Goal: Task Accomplishment & Management: Manage account settings

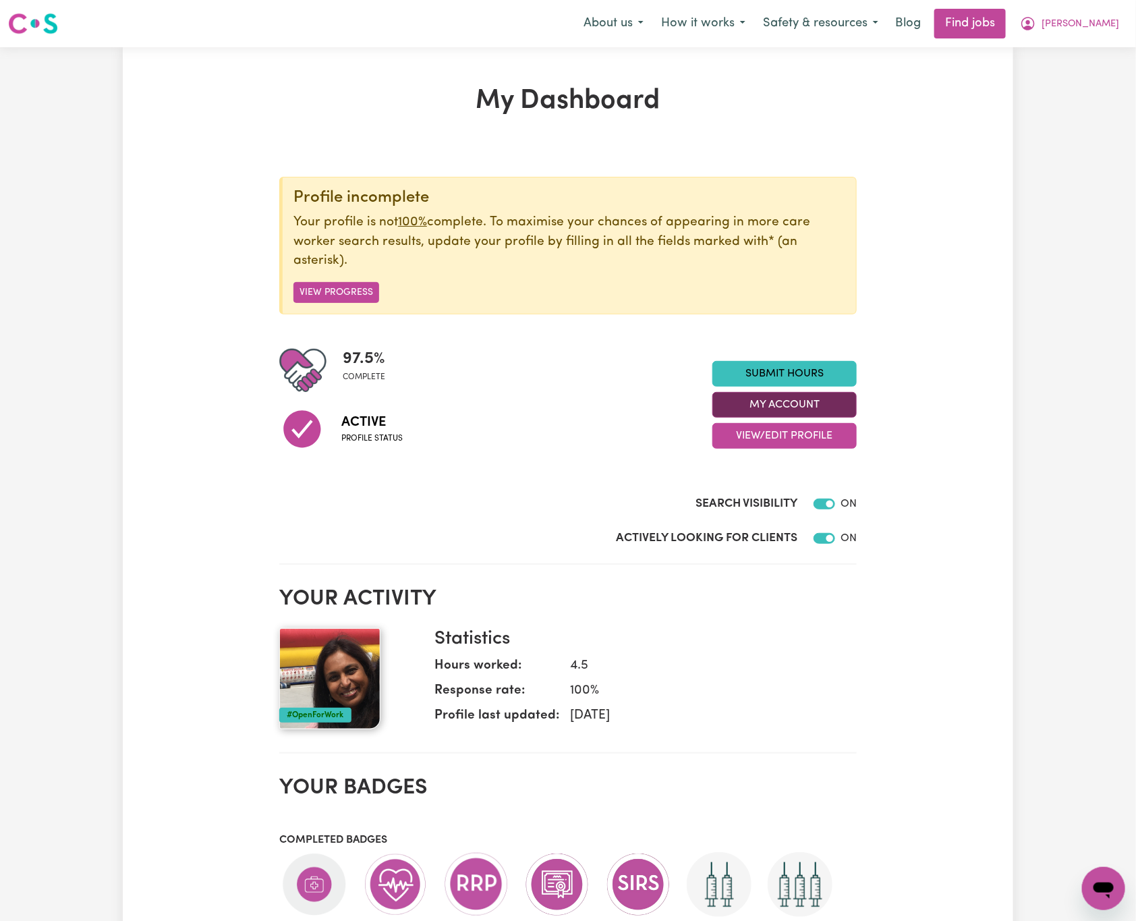
click at [843, 403] on button "My Account" at bounding box center [785, 405] width 144 height 26
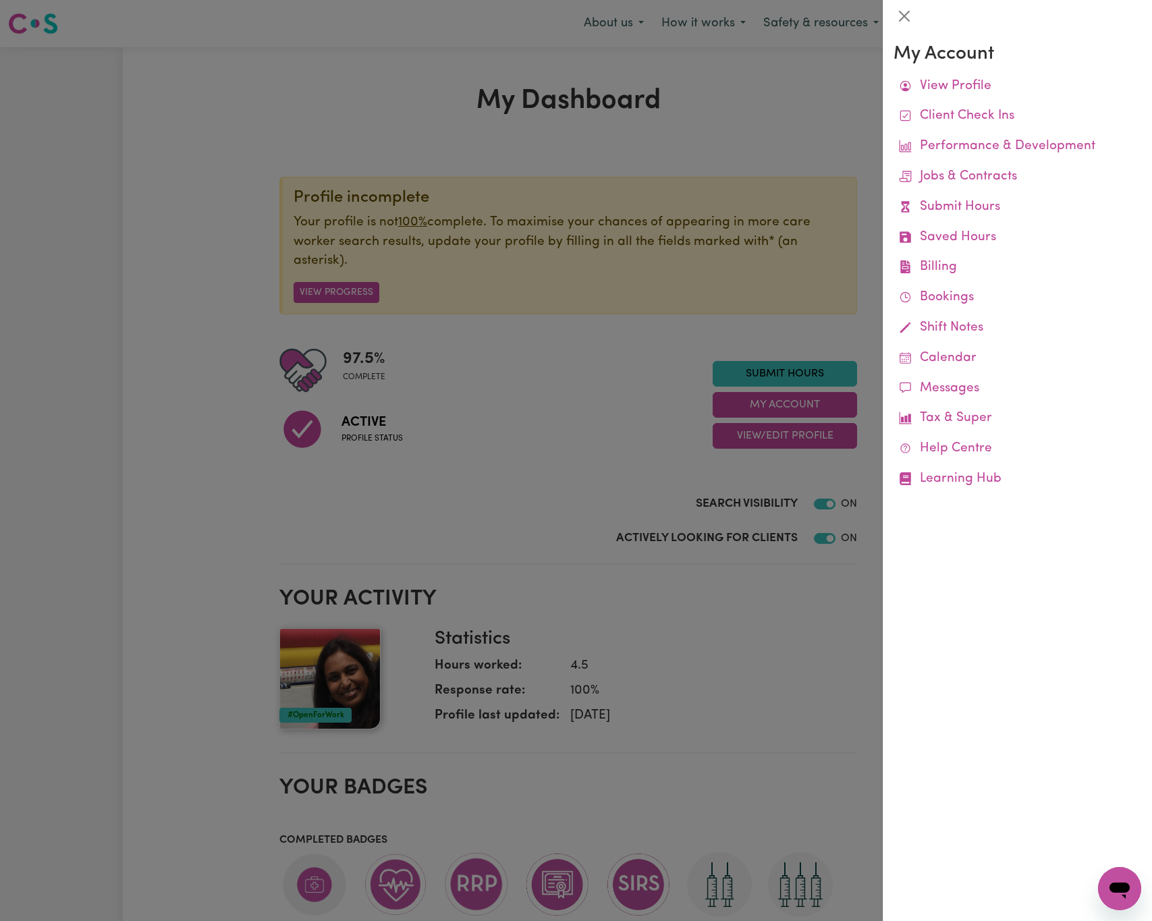
click at [1093, 686] on div "My Account View Profile Client Check Ins Performance & Development Jobs & Contr…" at bounding box center [1017, 476] width 269 height 889
click at [893, 13] on div at bounding box center [1017, 16] width 269 height 32
click at [904, 17] on button "Close" at bounding box center [904, 16] width 22 height 22
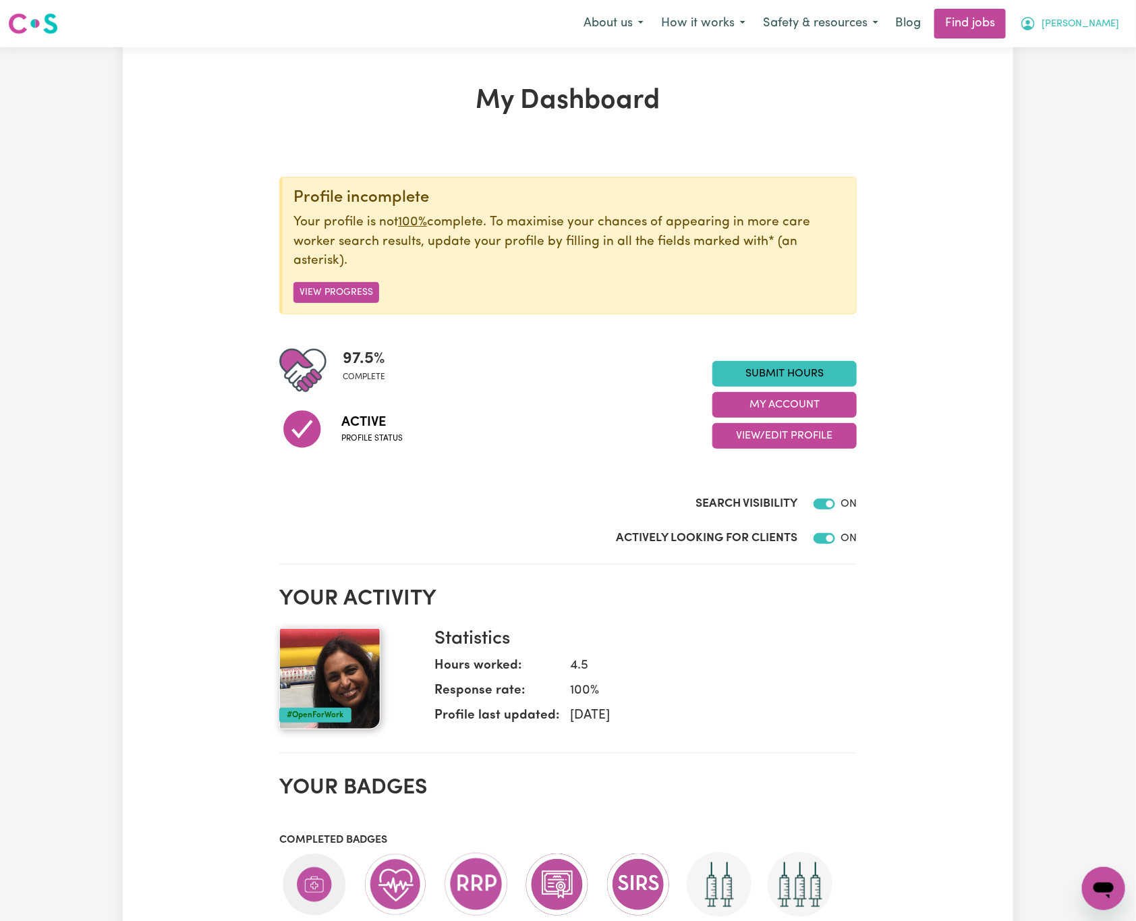
click at [1103, 15] on button "[PERSON_NAME]" at bounding box center [1070, 23] width 117 height 28
click at [833, 413] on button "My Account" at bounding box center [785, 405] width 144 height 26
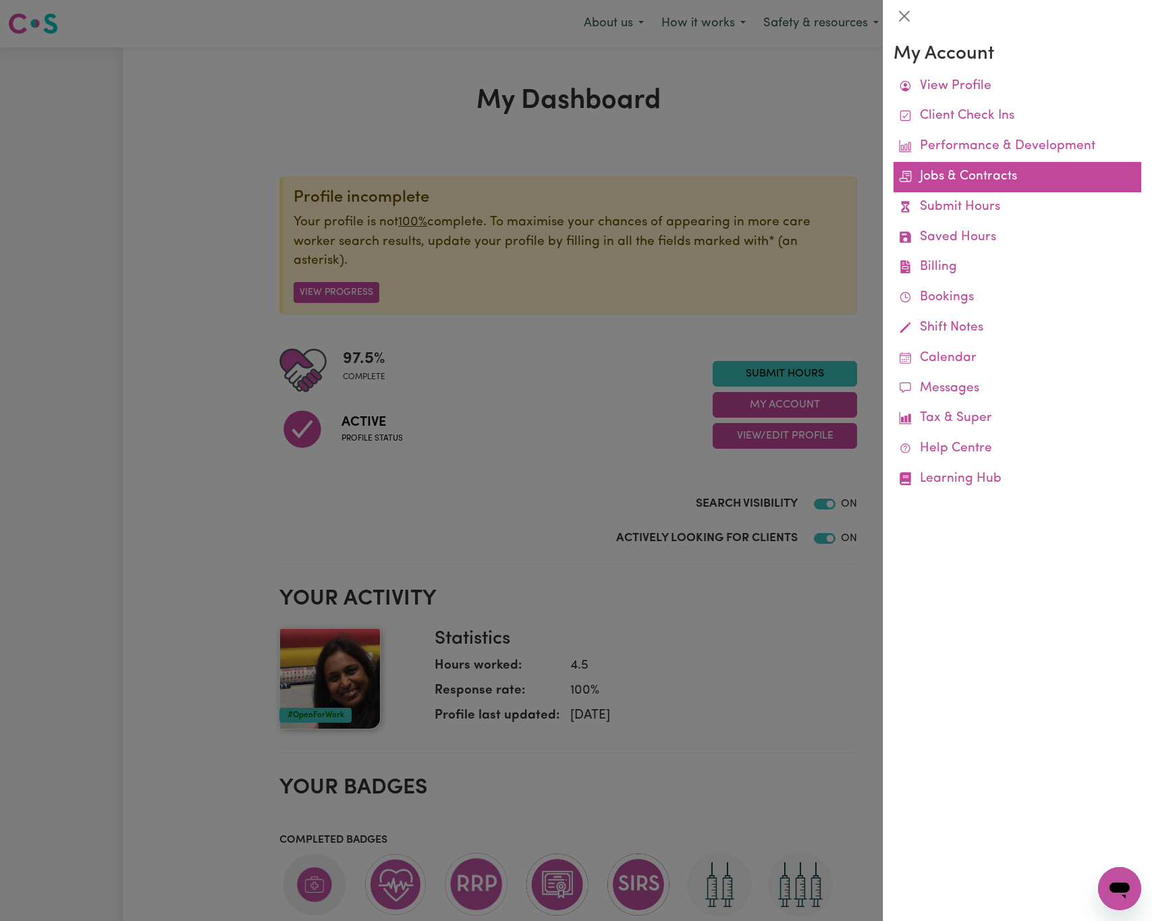
click at [1027, 172] on link "Jobs & Contracts" at bounding box center [1017, 177] width 248 height 30
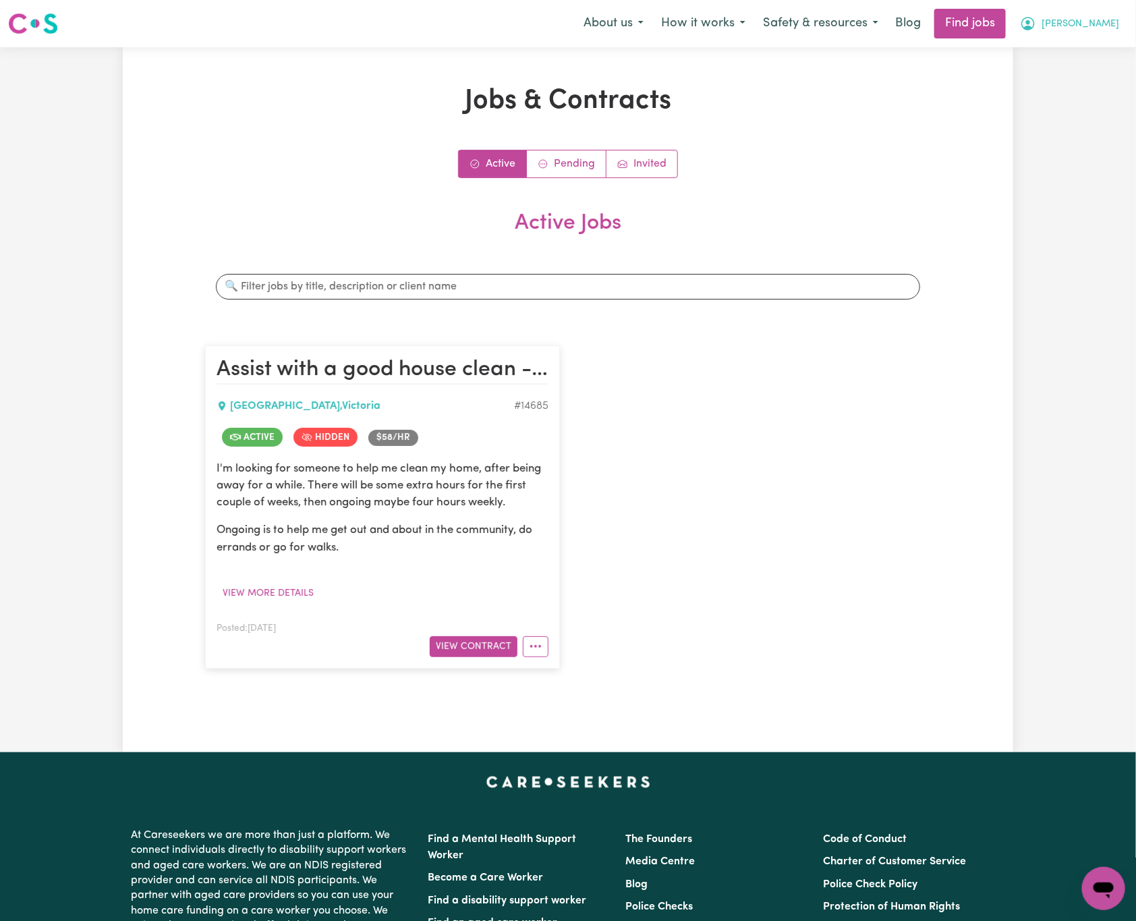
click at [1112, 11] on button "[PERSON_NAME]" at bounding box center [1070, 23] width 117 height 28
click at [1099, 72] on link "My Dashboard" at bounding box center [1074, 78] width 107 height 26
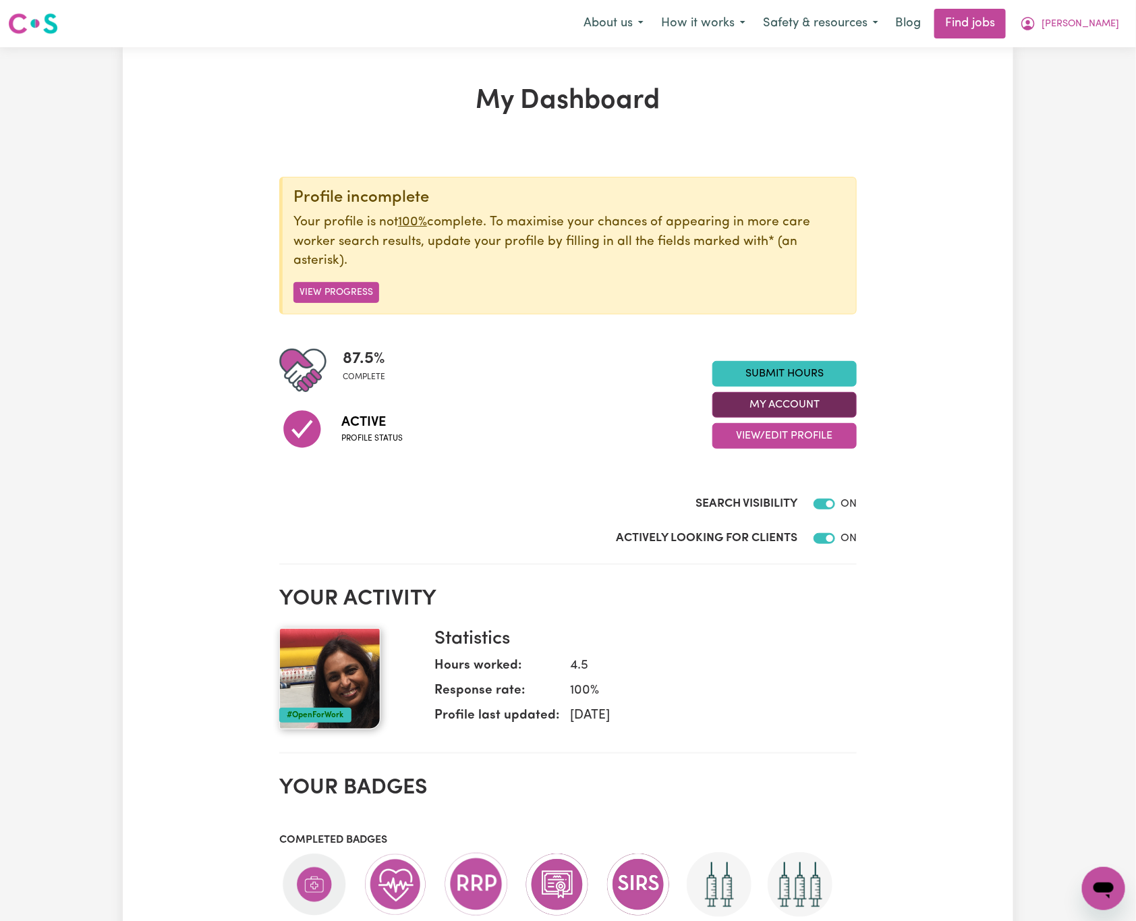
click at [784, 395] on button "My Account" at bounding box center [785, 405] width 144 height 26
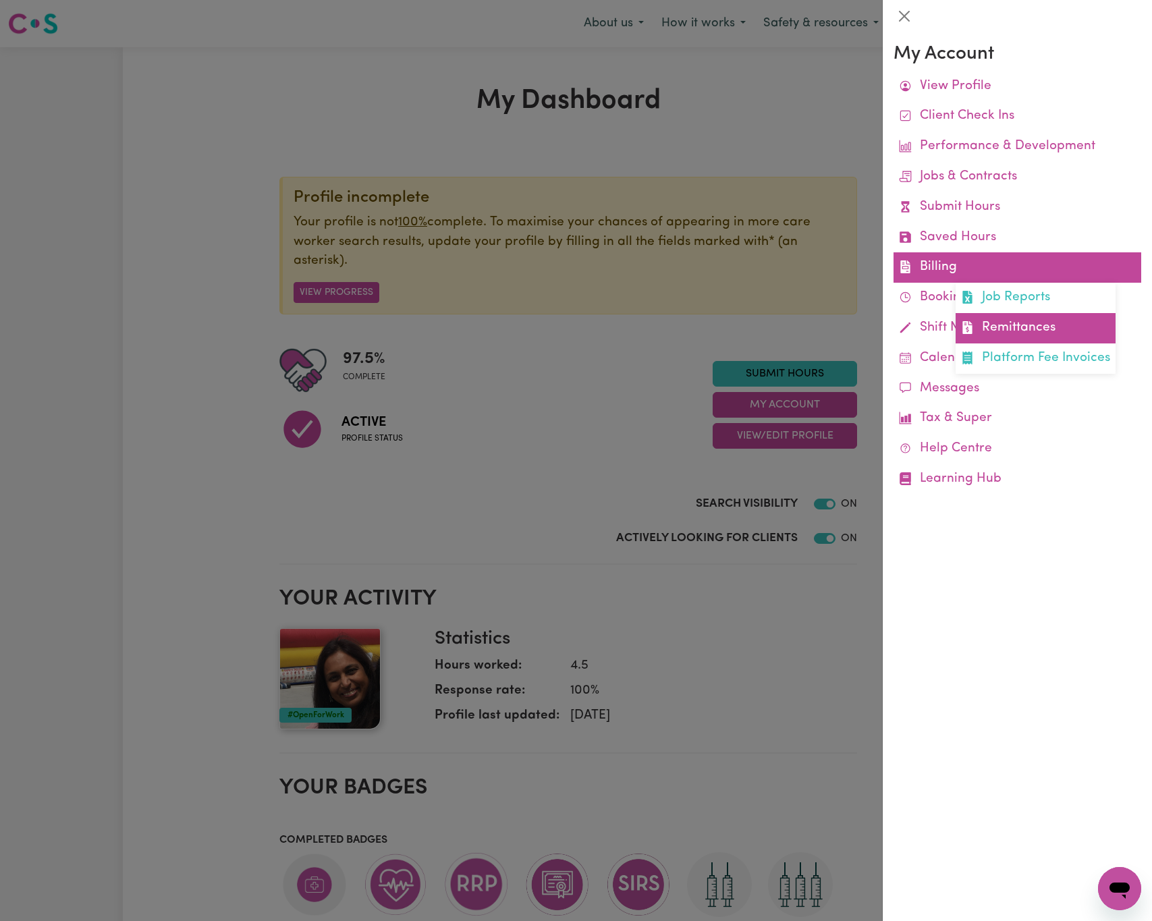
click at [1010, 325] on link "Remittances" at bounding box center [1036, 328] width 160 height 30
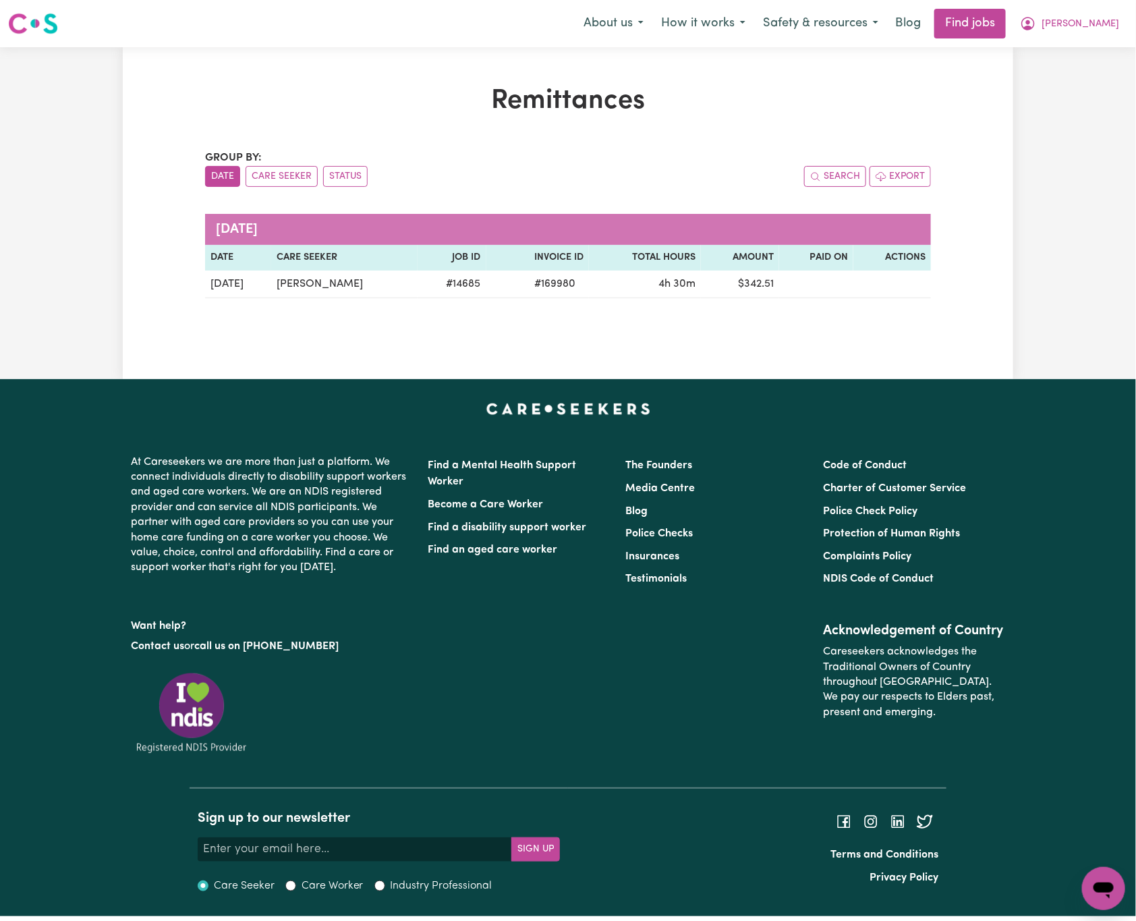
drag, startPoint x: 366, startPoint y: 284, endPoint x: 26, endPoint y: 276, distance: 340.2
click at [243, 277] on tr "[DATE] [PERSON_NAME] # 14685 # 169980 4h 30m $ 342.51" at bounding box center [568, 285] width 726 height 28
copy tr "[PERSON_NAME]"
click at [1122, 7] on nav "Menu About us How it works Safety & resources Blog Find jobs [PERSON_NAME]" at bounding box center [568, 23] width 1136 height 47
click at [1104, 28] on span "[PERSON_NAME]" at bounding box center [1081, 24] width 78 height 15
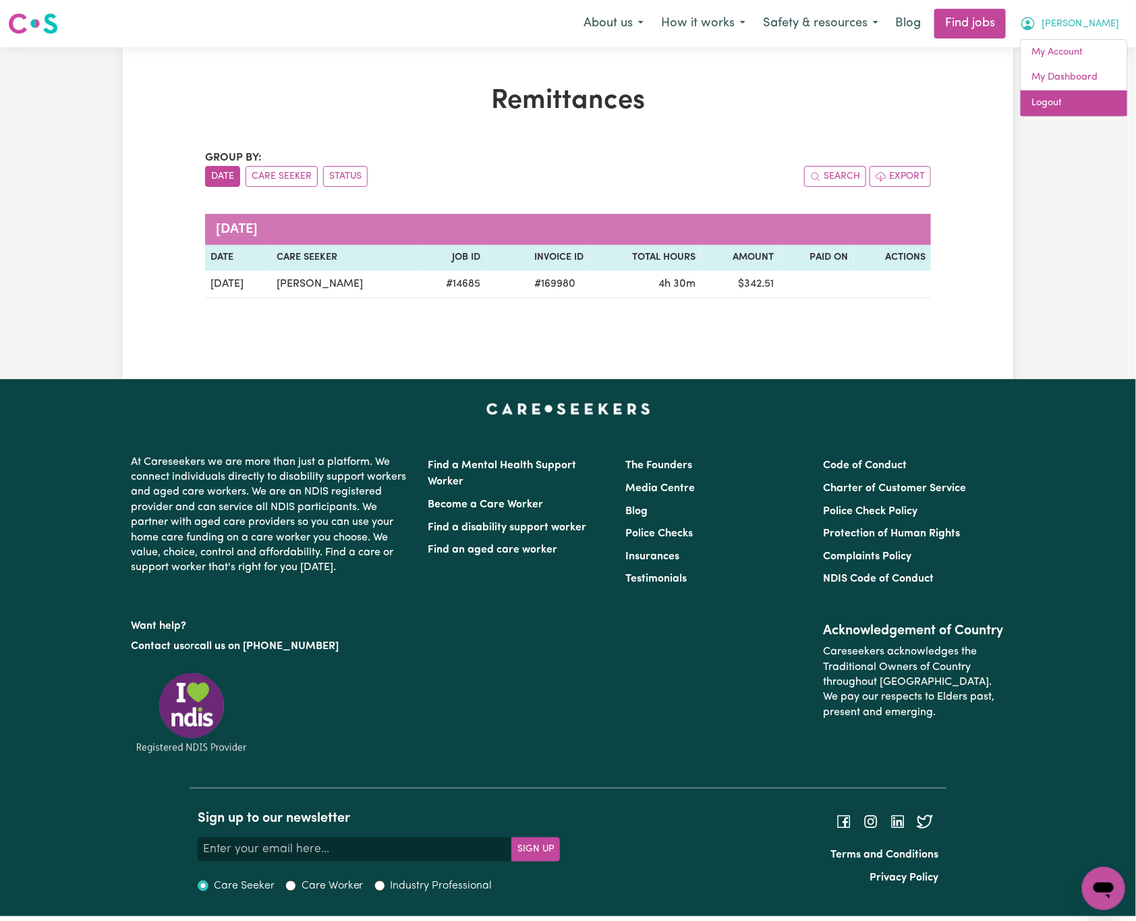
click at [1089, 100] on link "Logout" at bounding box center [1074, 103] width 107 height 26
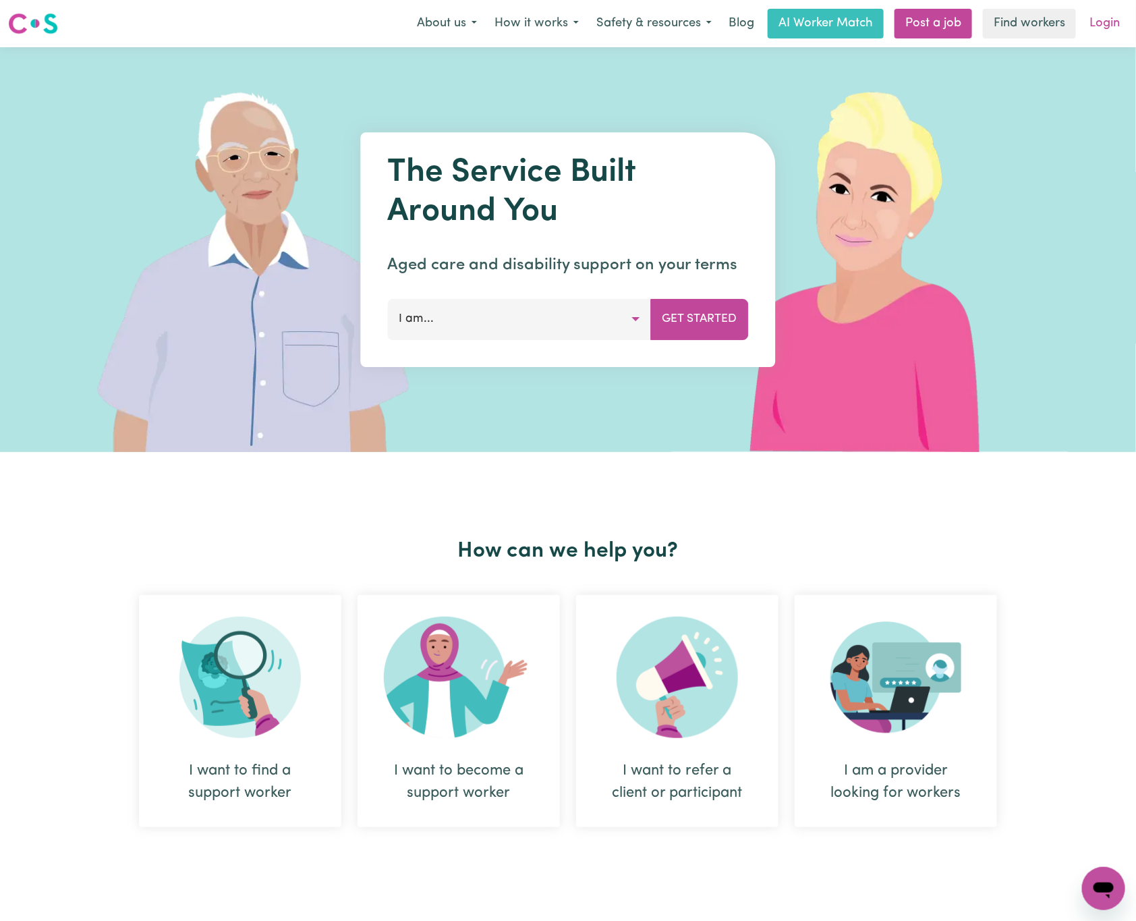
click at [1110, 30] on link "Login" at bounding box center [1105, 24] width 47 height 30
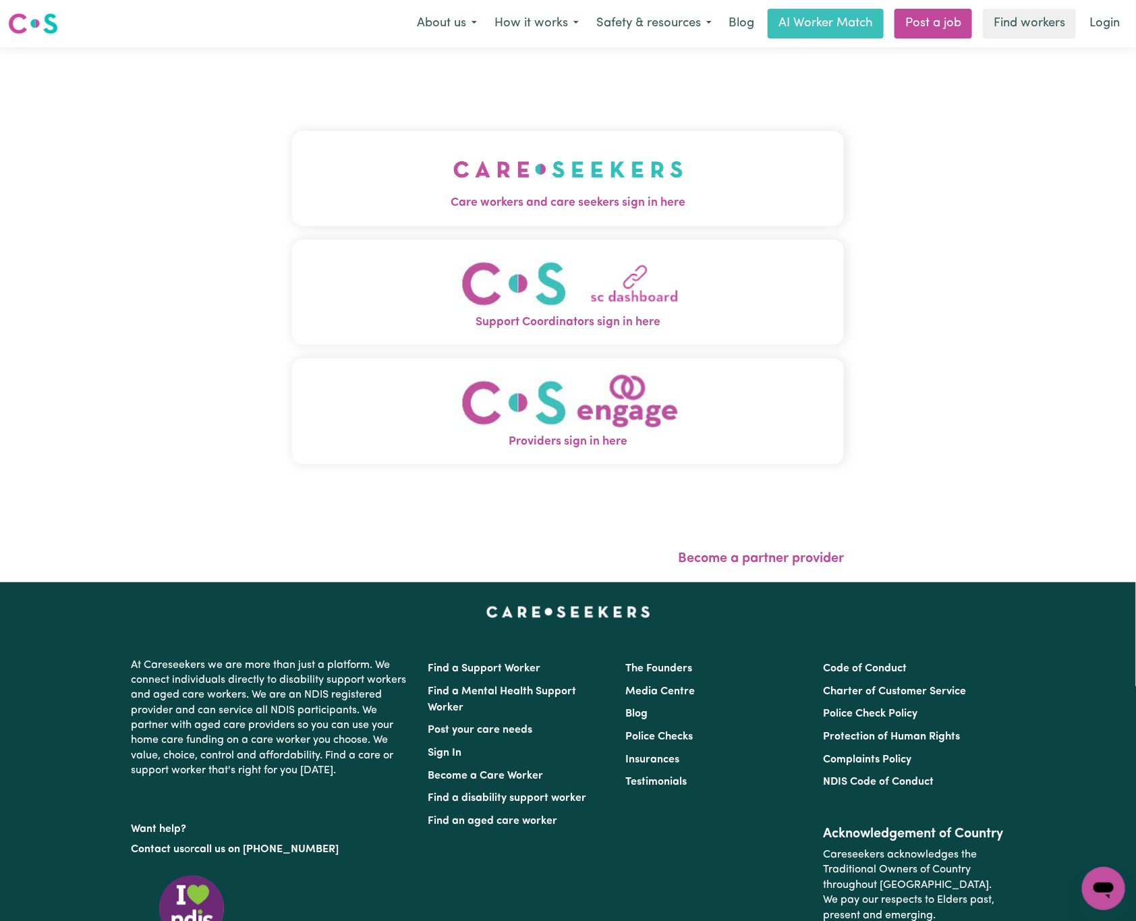
drag, startPoint x: 425, startPoint y: 124, endPoint x: 435, endPoint y: 155, distance: 32.0
click at [425, 124] on div "Care workers and care seekers sign in here Support Coordinators sign in here Pr…" at bounding box center [568, 304] width 552 height 461
click at [490, 178] on img "Care workers and care seekers sign in here" at bounding box center [568, 169] width 230 height 50
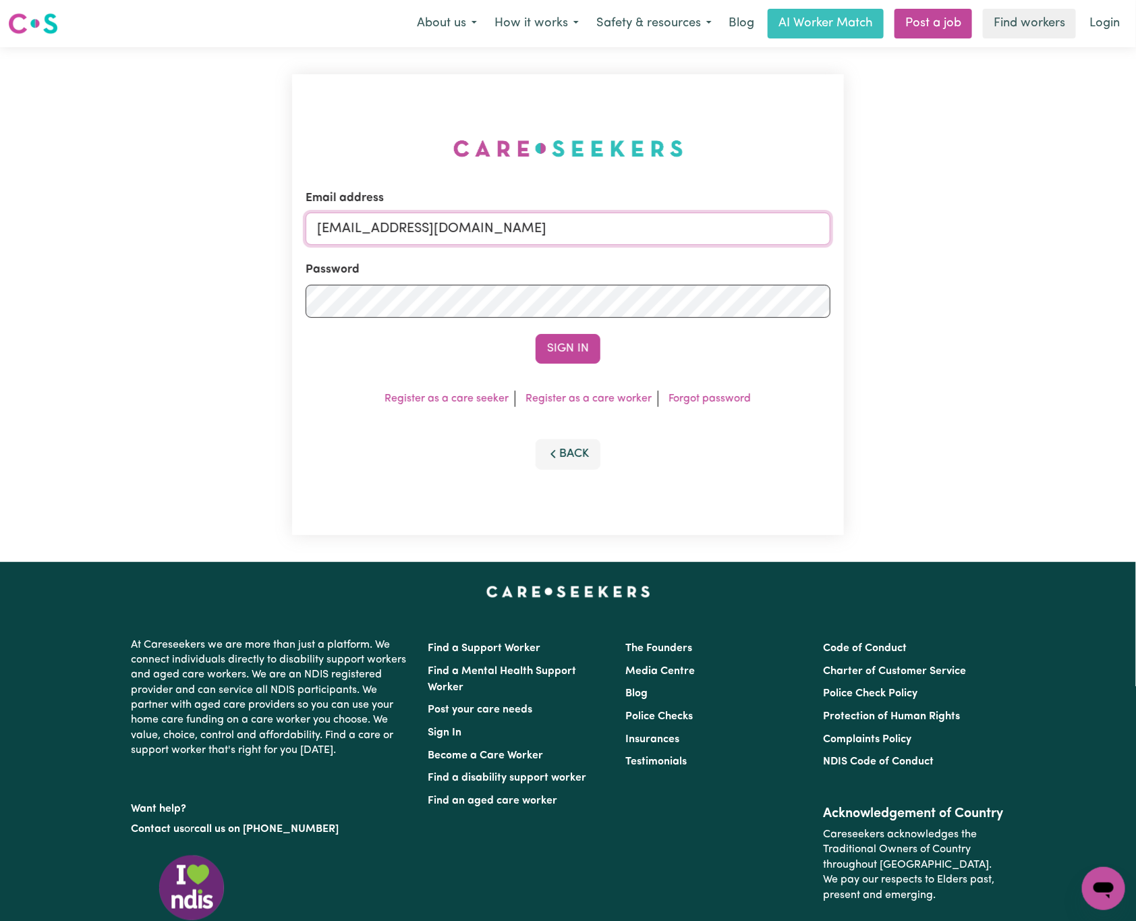
drag, startPoint x: 387, startPoint y: 238, endPoint x: 1103, endPoint y: 215, distance: 717.0
click at [1103, 215] on div "Email address [EMAIL_ADDRESS][DOMAIN_NAME] Password Sign In Register as a care …" at bounding box center [568, 304] width 1136 height 515
paste input "[EMAIL_ADDRESS][DOMAIN_NAME]"
type input "[EMAIL_ADDRESS][DOMAIN_NAME]"
click at [536, 334] on button "Sign In" at bounding box center [568, 349] width 65 height 30
